Goal: Communication & Community: Share content

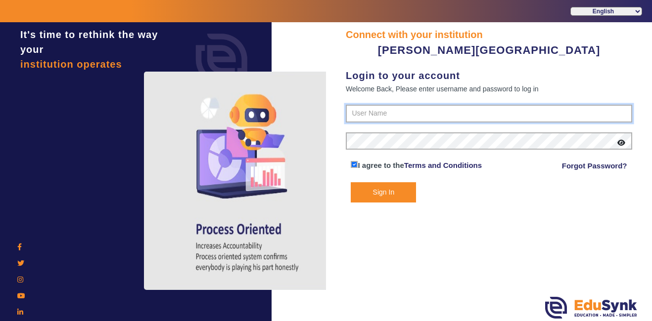
type input "9799013603"
click at [380, 203] on button "Sign In" at bounding box center [383, 192] width 65 height 20
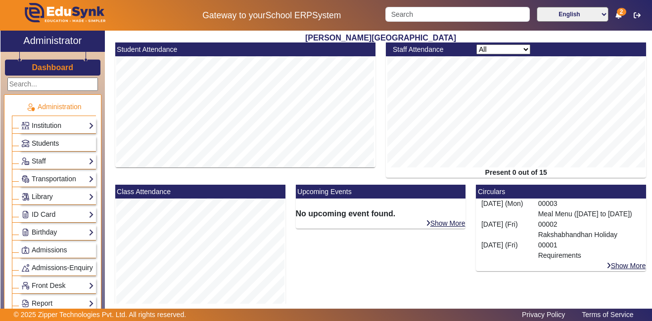
click at [62, 139] on link "Students" at bounding box center [57, 143] width 73 height 11
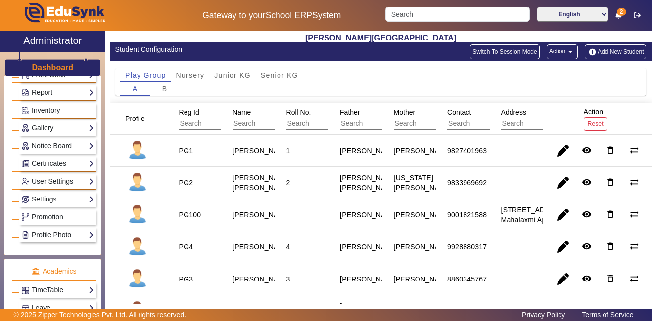
scroll to position [422, 0]
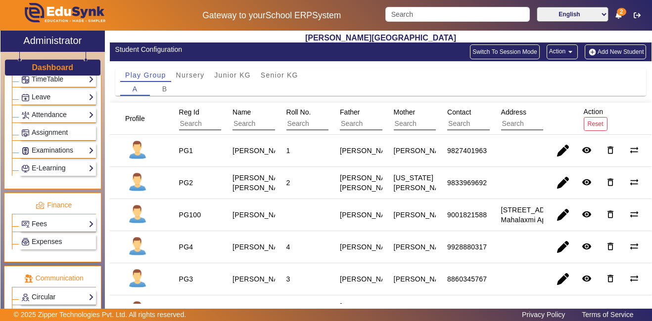
click at [61, 302] on link "Circular" at bounding box center [57, 297] width 73 height 11
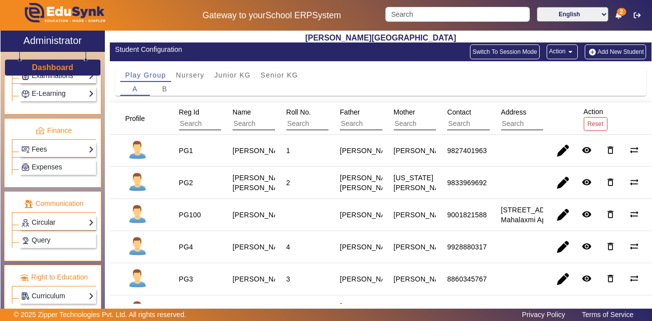
click at [50, 222] on link "Circular" at bounding box center [57, 222] width 73 height 11
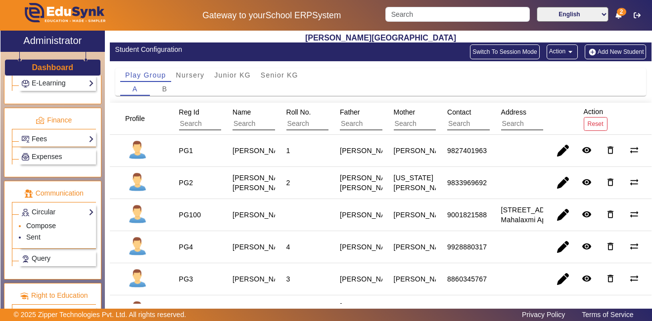
click at [39, 230] on link "Compose" at bounding box center [41, 226] width 30 height 8
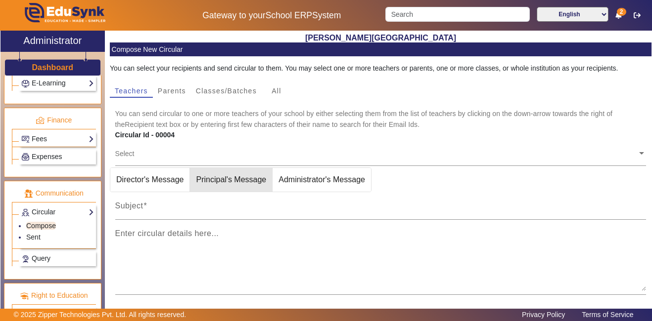
click at [213, 172] on span "Principal's Message" at bounding box center [231, 180] width 82 height 24
click at [213, 172] on span "Principal's Message" at bounding box center [246, 180] width 82 height 24
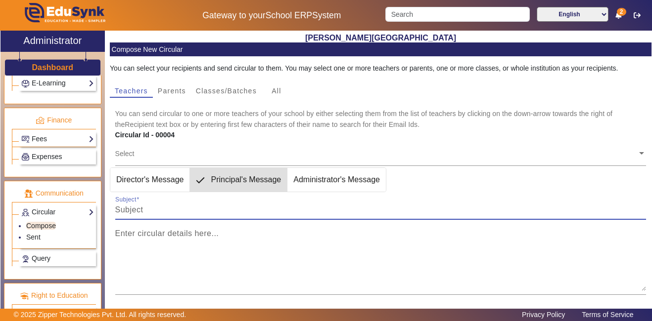
click at [139, 212] on input "Subject" at bounding box center [380, 210] width 531 height 12
paste input "Dear Parents, Kindly dress your child in a tricolour outfit for the Independenc…"
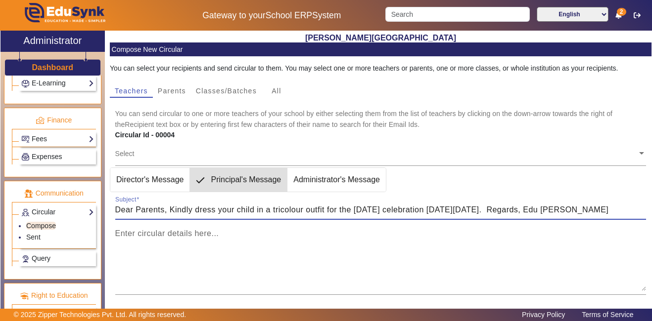
scroll to position [0, 37]
type input "Dear Parents, Kindly dress your child in a tricolour outfit for the Independenc…"
click at [218, 204] on div "Subject Dear Parents, Kindly dress your child in a tricolour outfit for the Ind…" at bounding box center [380, 206] width 531 height 28
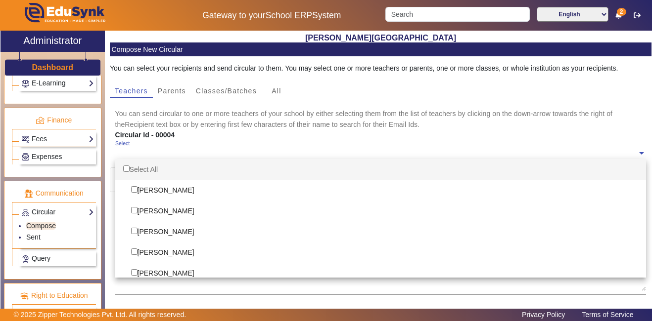
click at [136, 159] on ng-select "Select Select All Himani Sharma Sonal Khabya Zahra Kholiya Bharvi Pareek Kinnar…" at bounding box center [380, 153] width 531 height 27
click at [232, 92] on span "Classes/Batches" at bounding box center [226, 91] width 61 height 7
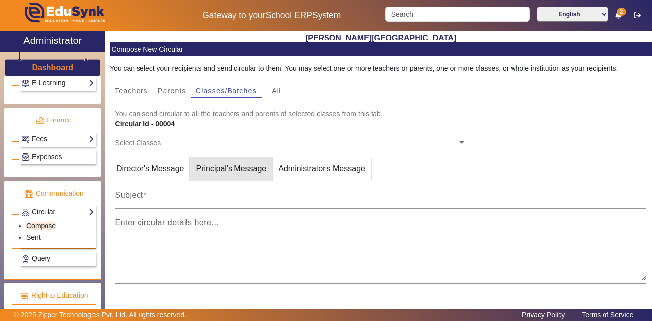
click at [215, 169] on span "Principal's Message" at bounding box center [231, 169] width 82 height 24
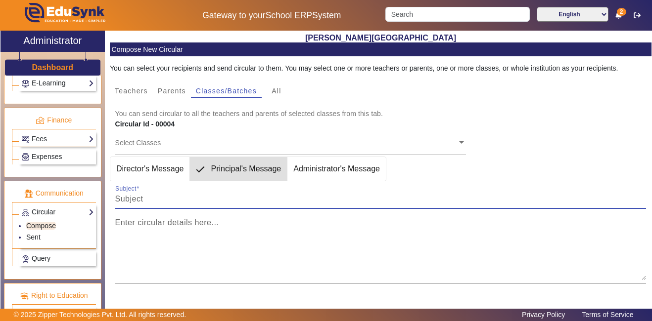
click at [164, 197] on input "Subject" at bounding box center [380, 199] width 531 height 12
paste input "Dear Parents, Kindly dress your child in a tricolour outfit for the Independenc…"
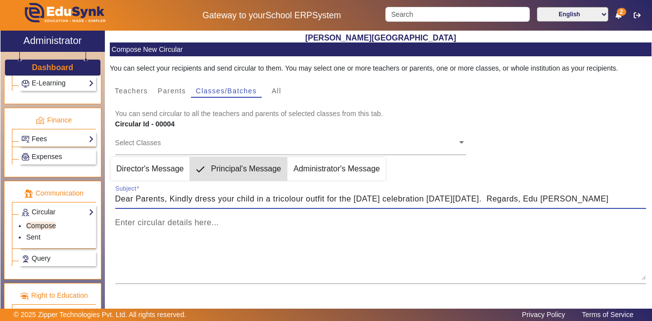
scroll to position [0, 37]
type input "Dear Parents, Kindly dress your child in a tricolour outfit for the Independenc…"
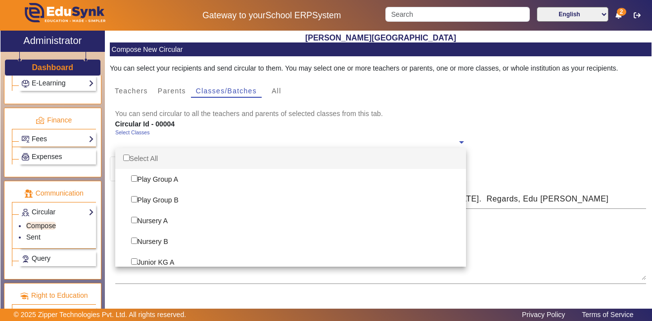
scroll to position [0, 0]
click at [166, 144] on input "text" at bounding box center [286, 142] width 342 height 9
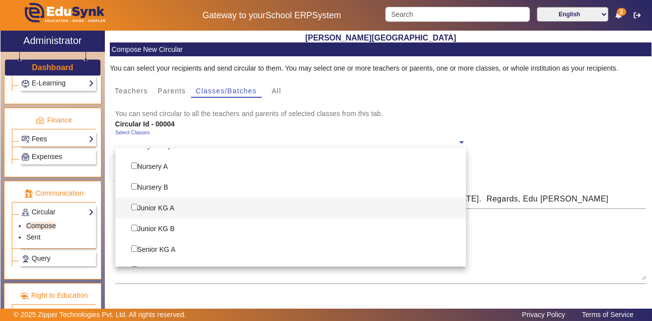
scroll to position [59, 0]
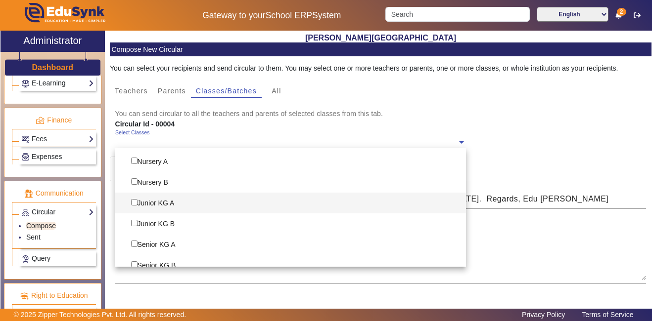
click at [148, 206] on div "Junior KG A" at bounding box center [290, 203] width 351 height 21
checkbox input "true"
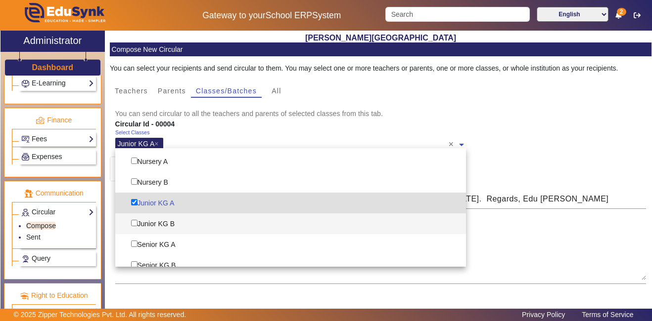
click at [144, 216] on div "Junior KG B" at bounding box center [290, 224] width 351 height 21
checkbox input "true"
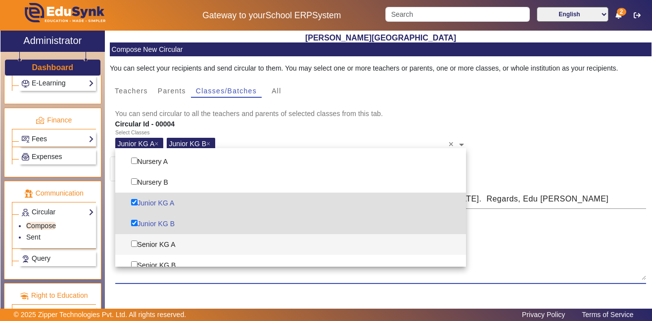
click at [514, 263] on textarea "Enter circular details here..." at bounding box center [380, 250] width 531 height 59
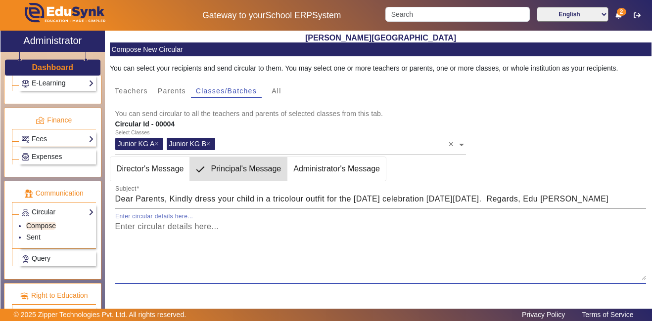
click at [127, 275] on textarea "Enter circular details here..." at bounding box center [380, 250] width 531 height 59
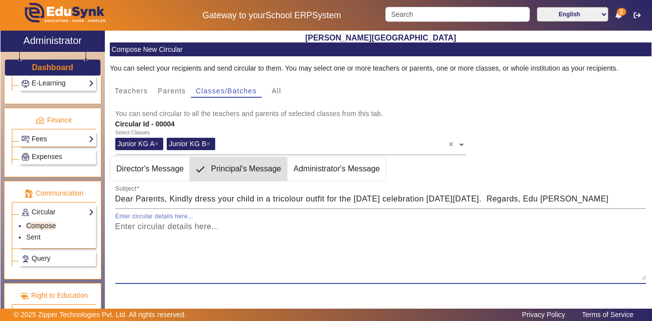
paste textarea "Dear Parents, Kindly dress your child in a tricolour outfit for the Independenc…"
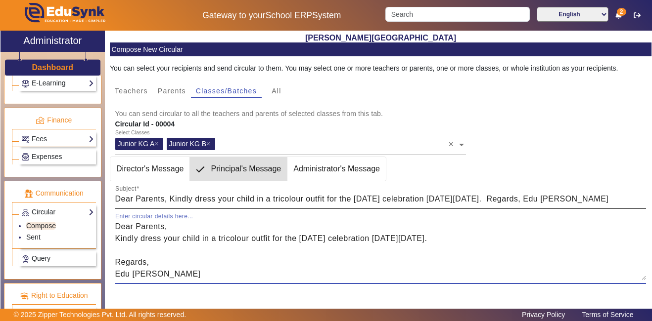
type textarea "Dear Parents, Kindly dress your child in a tricolour outfit for the Independenc…"
click at [115, 199] on input "Dear Parents, Kindly dress your child in a tricolour outfit for the Independenc…" at bounding box center [380, 199] width 531 height 12
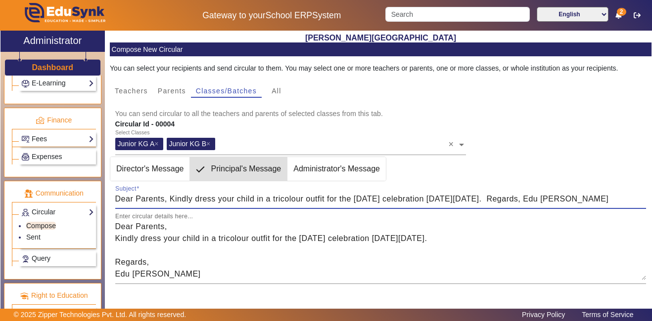
click at [115, 199] on input "Dear Parents, Kindly dress your child in a tricolour outfit for the Independenc…" at bounding box center [380, 199] width 531 height 12
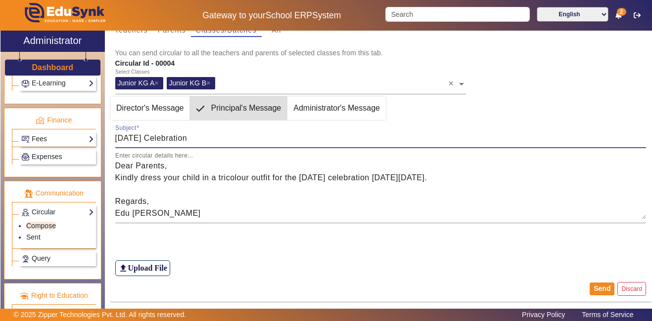
scroll to position [65, 0]
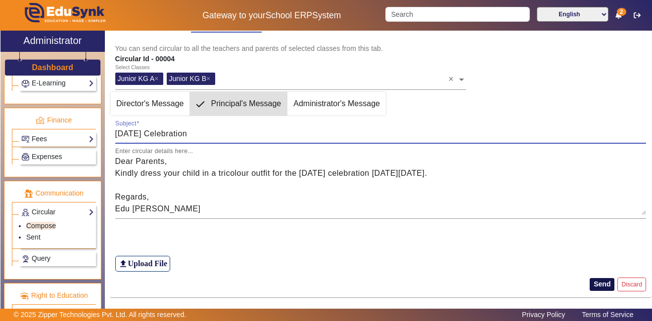
type input "Independence Day Celebration"
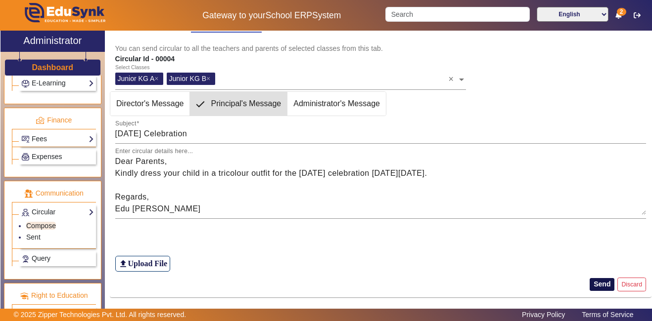
click at [589, 283] on button "Send" at bounding box center [601, 284] width 25 height 13
